Goal: Task Accomplishment & Management: Manage account settings

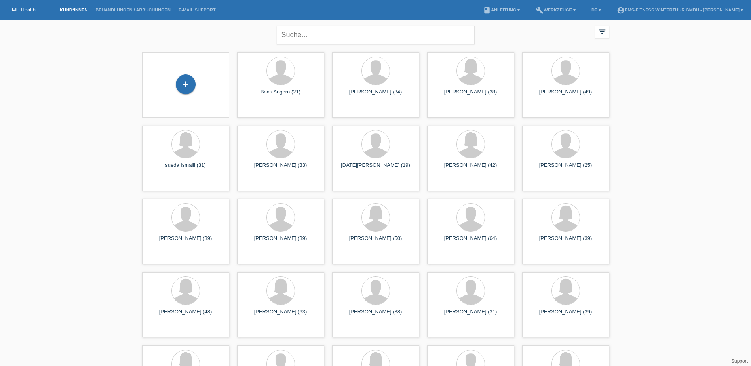
click at [187, 86] on div "+" at bounding box center [186, 84] width 20 height 20
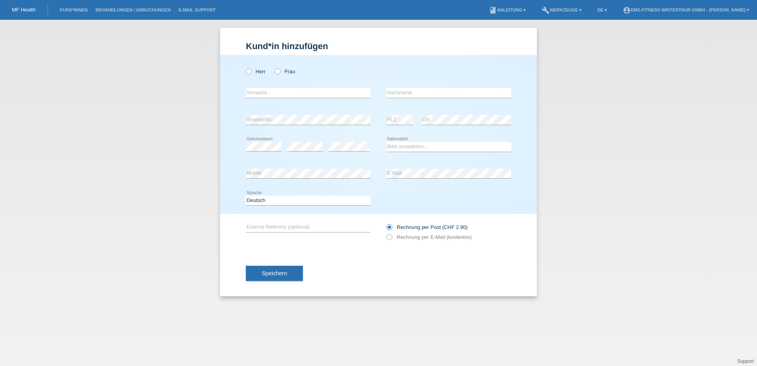
click at [91, 204] on div "Kund*in hinzufügen Kunde hinzufügen Kundin hinzufügen Herr Frau error Vorname e…" at bounding box center [378, 193] width 757 height 346
drag, startPoint x: 91, startPoint y: 204, endPoint x: 112, endPoint y: 72, distance: 133.4
click at [112, 75] on div "Kund*in hinzufügen Kunde hinzufügen Kundin hinzufügen Herr Frau error Vorname e…" at bounding box center [378, 193] width 757 height 346
click at [137, 8] on link "Behandlungen / Abbuchungen" at bounding box center [132, 10] width 83 height 5
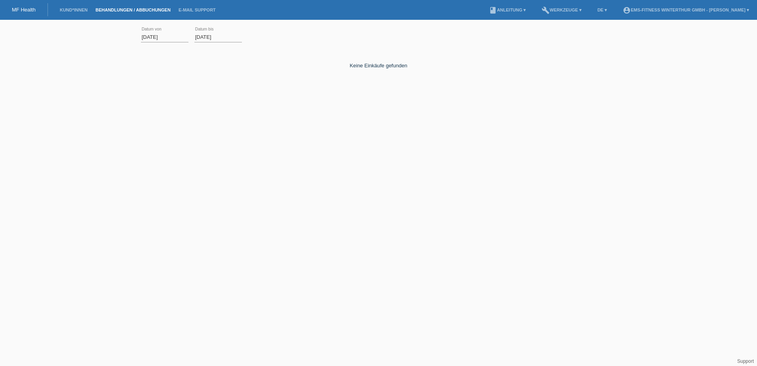
click at [68, 9] on link "Kund*innen" at bounding box center [74, 10] width 36 height 5
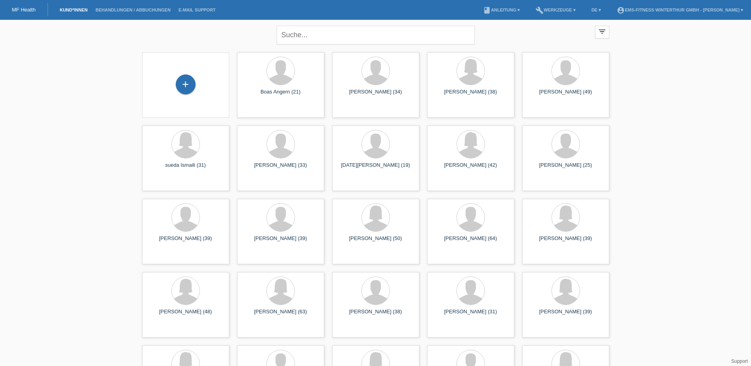
click at [114, 8] on link "Behandlungen / Abbuchungen" at bounding box center [132, 10] width 83 height 5
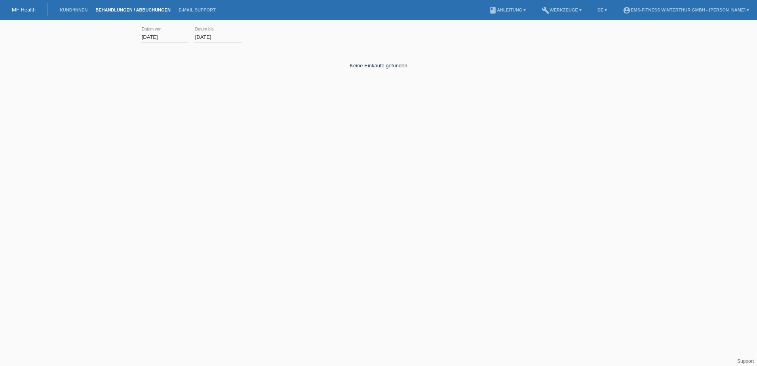
click at [173, 38] on input "[DATE]" at bounding box center [165, 37] width 48 height 10
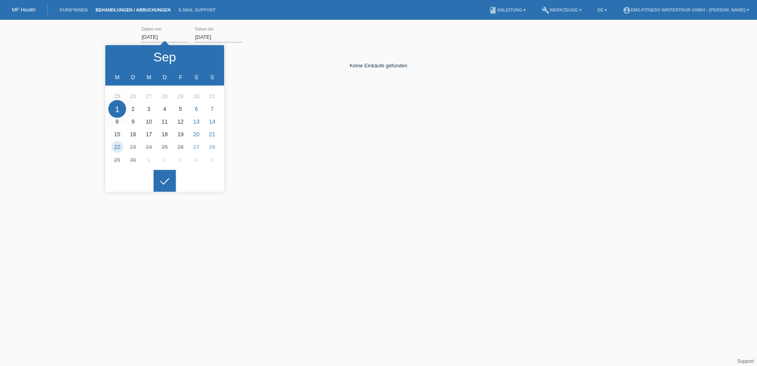
click at [120, 55] on polyline at bounding box center [120, 56] width 2 height 5
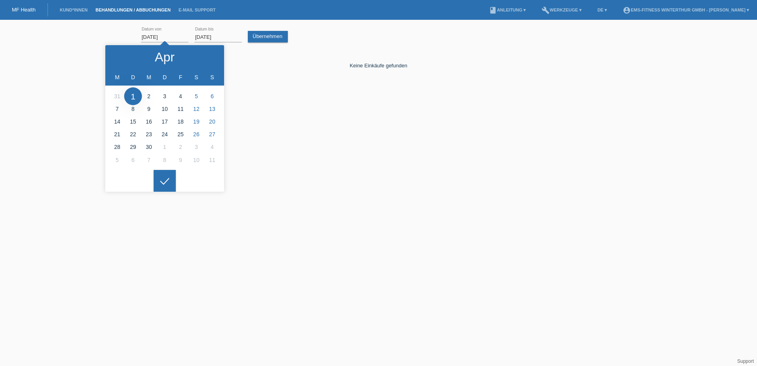
click at [120, 55] on polyline at bounding box center [120, 56] width 2 height 5
type input "01.01.2025"
click at [295, 101] on div "Keine Einkäufe gefunden" at bounding box center [378, 90] width 475 height 79
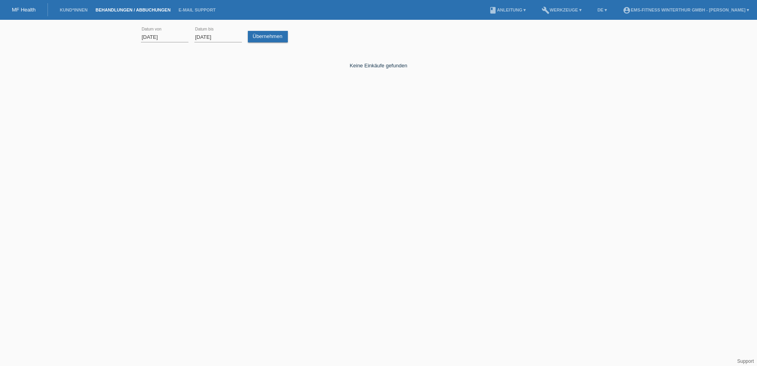
click at [265, 39] on link "Übernehmen" at bounding box center [268, 36] width 40 height 11
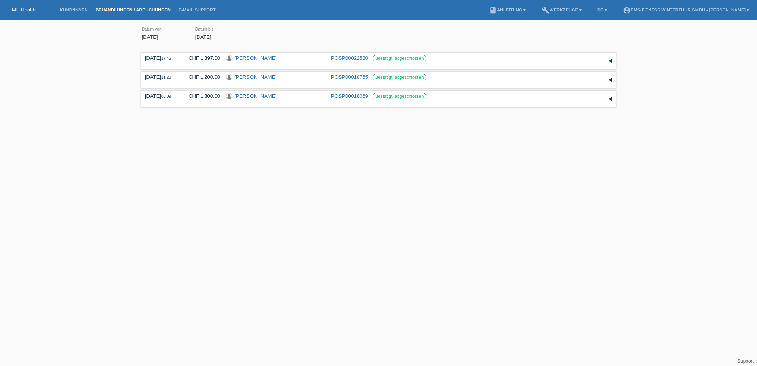
click at [611, 61] on div "▾" at bounding box center [610, 61] width 12 height 12
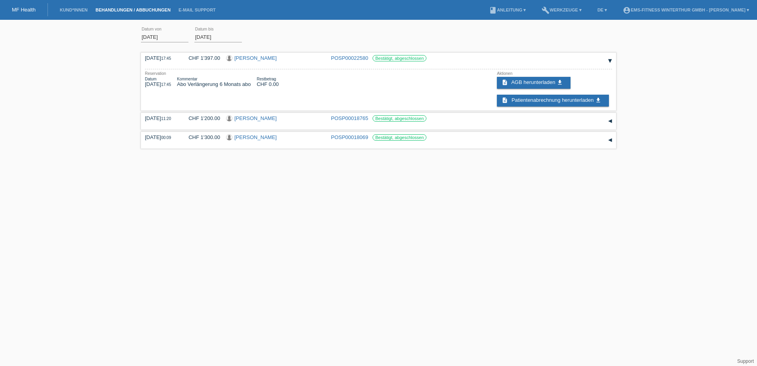
click at [560, 99] on span "Patientenabrechnung herunterladen" at bounding box center [552, 100] width 82 height 6
click at [243, 151] on html "MF Health Kund*innen Behandlungen / Abbuchungen E-Mail Support menu account_cir…" at bounding box center [378, 75] width 757 height 151
click at [240, 151] on html "MF Health Kund*innen Behandlungen / Abbuchungen E-Mail Support menu account_cir…" at bounding box center [378, 75] width 757 height 151
click at [260, 59] on link "[PERSON_NAME]" at bounding box center [255, 58] width 42 height 6
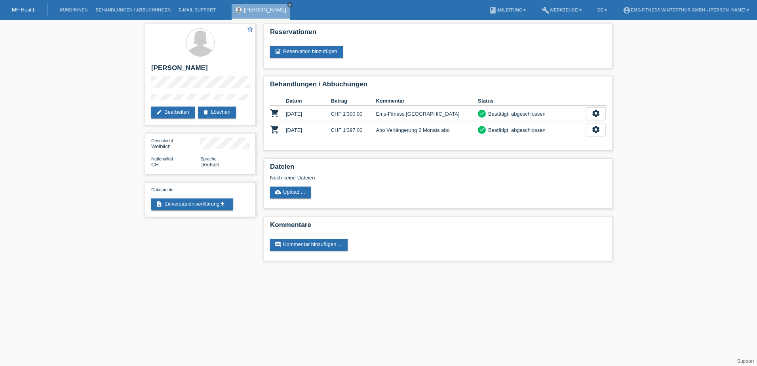
click at [504, 10] on link "book Anleitung ▾" at bounding box center [507, 10] width 45 height 5
click at [561, 8] on link "build Werkzeuge ▾" at bounding box center [562, 10] width 48 height 5
click at [416, 11] on nav "MF Health Kund*innen Behandlungen / Abbuchungen E-Mail Support Coco Valentina c…" at bounding box center [378, 10] width 757 height 20
click at [127, 11] on link "Behandlungen / Abbuchungen" at bounding box center [132, 10] width 83 height 5
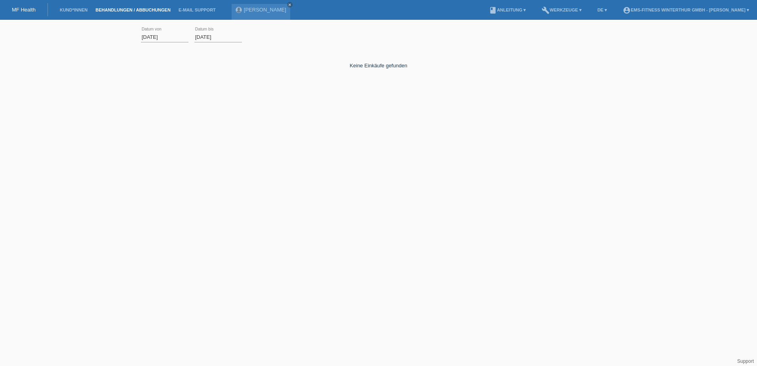
click at [70, 11] on link "Kund*innen" at bounding box center [74, 10] width 36 height 5
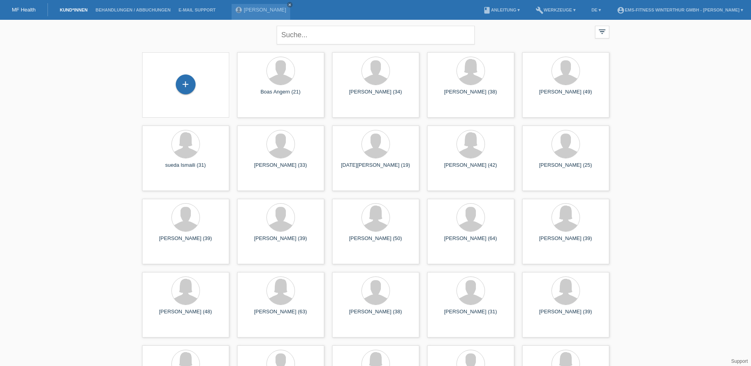
click at [501, 10] on link "book Anleitung ▾" at bounding box center [501, 10] width 45 height 5
click at [247, 10] on link "[PERSON_NAME]" at bounding box center [265, 10] width 42 height 6
click at [138, 12] on link "Behandlungen / Abbuchungen" at bounding box center [132, 10] width 83 height 5
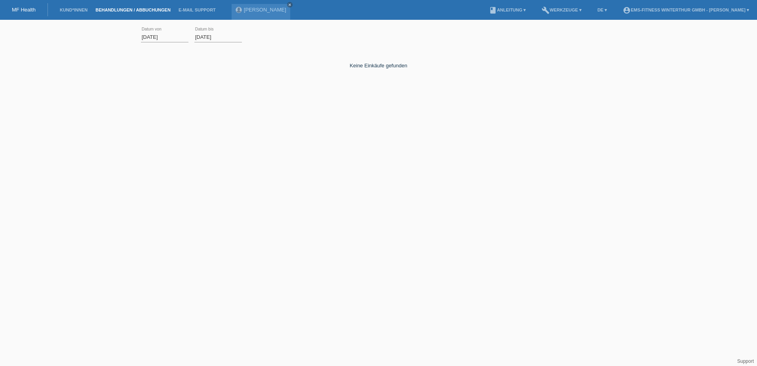
click at [682, 8] on link "account_circle EMS-Fitness Winterthur GmbH - [PERSON_NAME] ▾" at bounding box center [686, 10] width 134 height 5
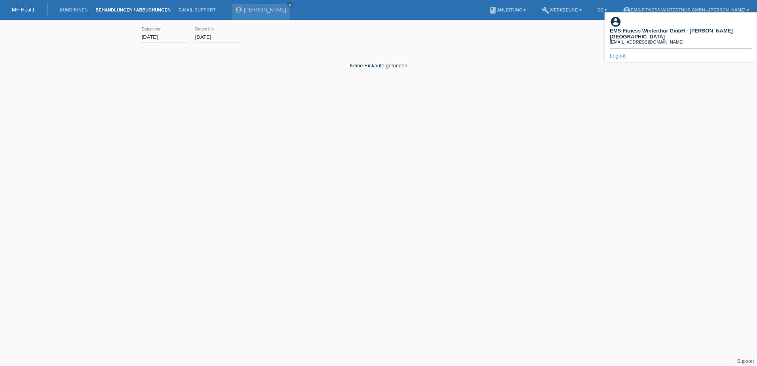
click at [682, 8] on link "account_circle EMS-Fitness Winterthur GmbH - [PERSON_NAME] ▾" at bounding box center [686, 10] width 134 height 5
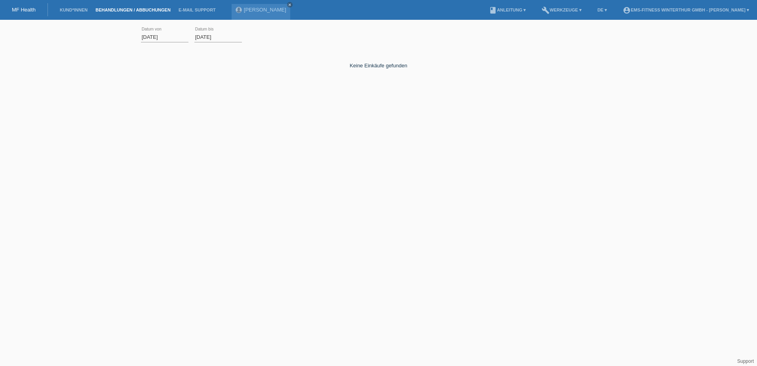
click at [19, 9] on link "MF Health" at bounding box center [24, 10] width 24 height 6
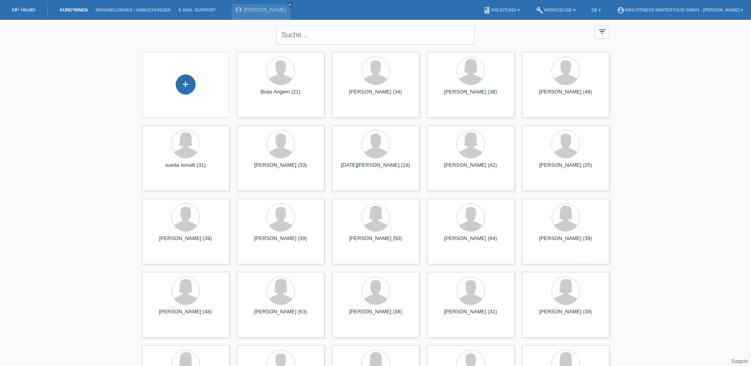
click at [487, 13] on li "book Anleitung ▾" at bounding box center [501, 10] width 45 height 20
click at [488, 8] on link "book Anleitung ▾" at bounding box center [501, 10] width 45 height 5
click at [74, 9] on link "Kund*innen" at bounding box center [74, 10] width 36 height 5
click at [126, 6] on li "Behandlungen / Abbuchungen" at bounding box center [132, 10] width 83 height 20
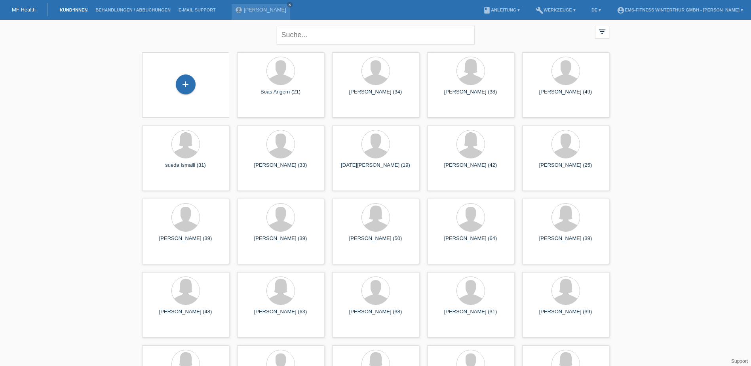
click at [122, 9] on link "Behandlungen / Abbuchungen" at bounding box center [132, 10] width 83 height 5
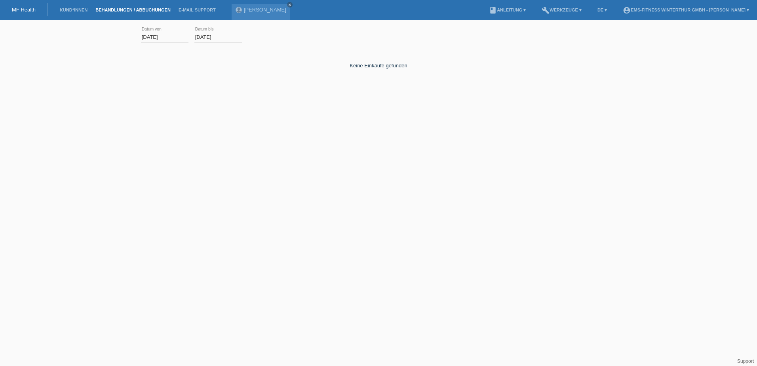
click at [175, 39] on input "01.09.2025" at bounding box center [165, 37] width 48 height 10
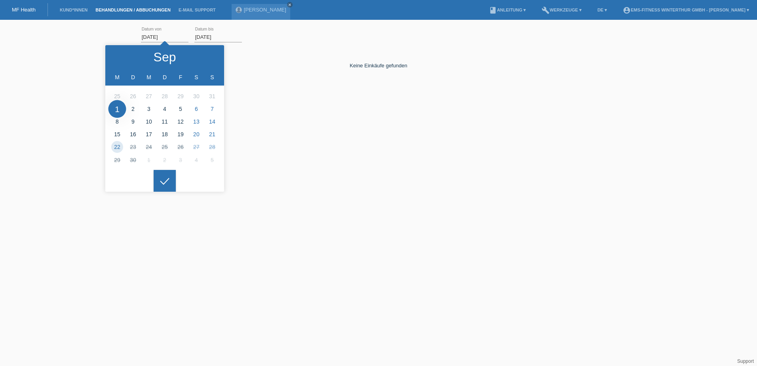
click at [120, 56] on polyline at bounding box center [120, 56] width 2 height 5
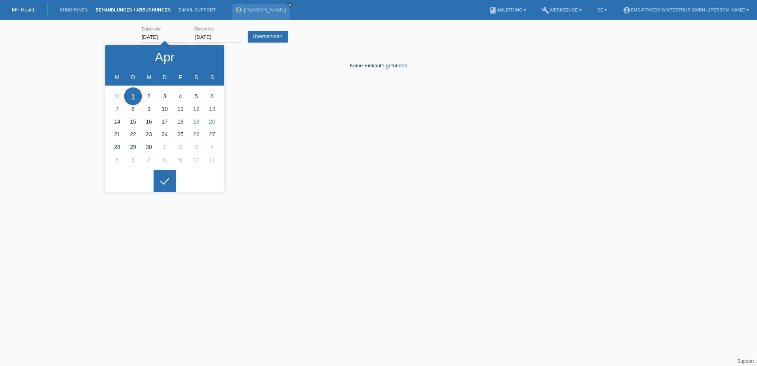
click at [120, 56] on polyline at bounding box center [120, 56] width 2 height 5
type input "[DATE]"
click at [266, 35] on link "Übernehmen" at bounding box center [268, 36] width 40 height 11
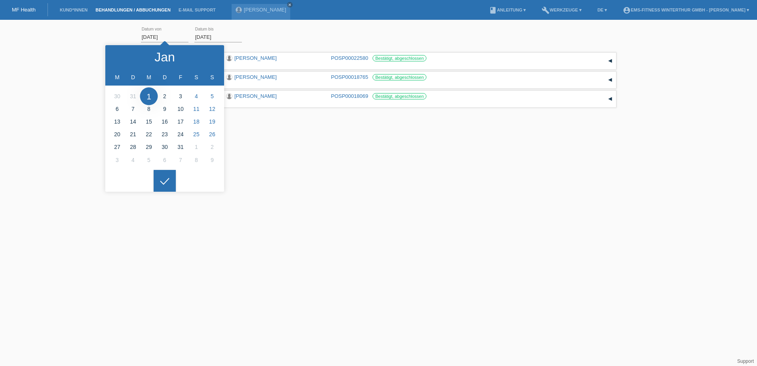
click at [269, 130] on html "MF Health Kund*innen Behandlungen / Abbuchungen E-Mail Support Coco Valentina c…" at bounding box center [378, 65] width 757 height 130
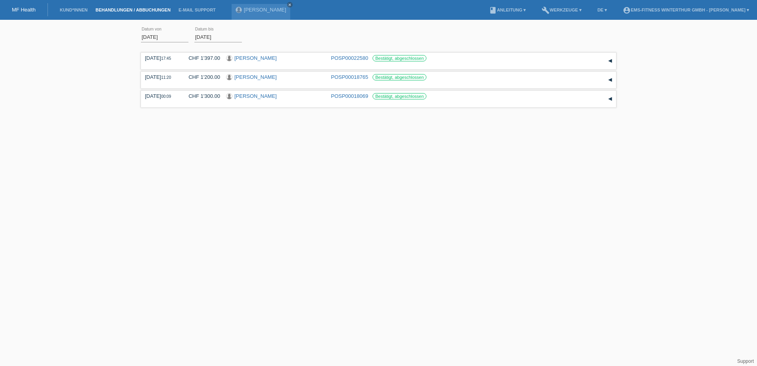
click at [564, 8] on link "build Werkzeuge ▾" at bounding box center [562, 10] width 48 height 5
click at [551, 31] on span "Einstellungen" at bounding box center [551, 30] width 33 height 10
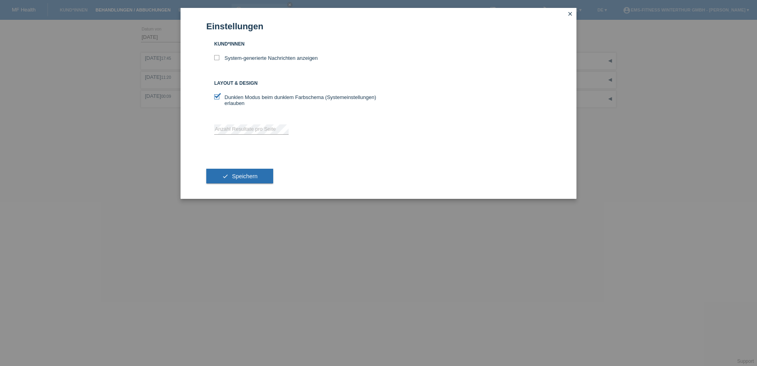
click at [570, 14] on icon "close" at bounding box center [570, 14] width 6 height 6
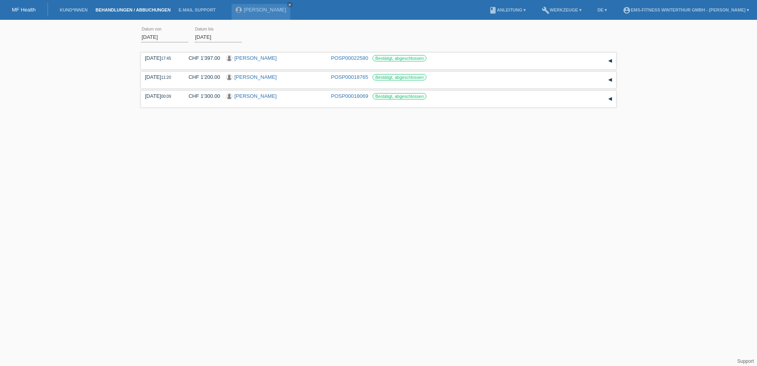
click at [21, 7] on link "MF Health" at bounding box center [24, 10] width 24 height 6
